Goal: Transaction & Acquisition: Purchase product/service

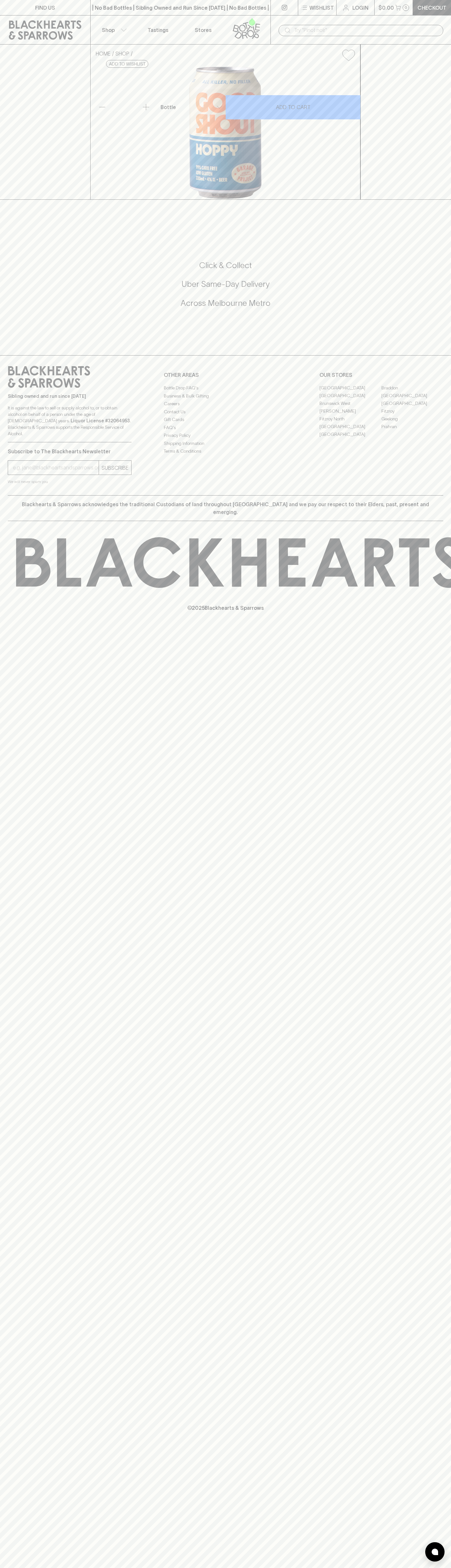
click at [435, 816] on div "FIND US | No Bad Bottles | Sibling Owned and Run Since [DATE] | No Bad Bottles …" at bounding box center [226, 784] width 451 height 1568
click at [196, 1568] on html "FIND US | No Bad Bottles | Sibling Owned and Run Since [DATE] | No Bad Bottles …" at bounding box center [226, 784] width 451 height 1568
click at [3, 200] on div "HOME SHOP Garage Project Good Shout Hoppy Ultra Low Carb 330ml $6.00 Add to wis…" at bounding box center [226, 122] width 451 height 156
